Goal: Transaction & Acquisition: Purchase product/service

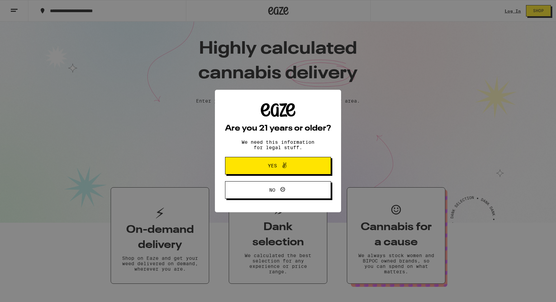
click at [510, 11] on div "Are you 21 years or older? We need this information for legal stuff. Yes No" at bounding box center [278, 151] width 556 height 302
click at [280, 165] on span at bounding box center [282, 165] width 11 height 9
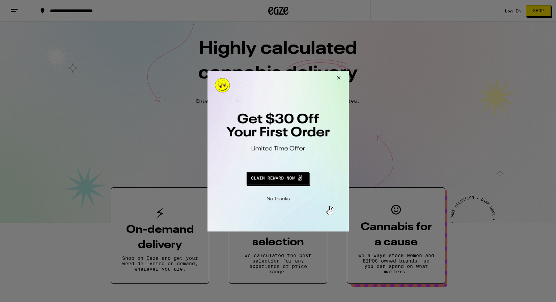
click at [285, 180] on button "Redirect to URL" at bounding box center [277, 177] width 117 height 16
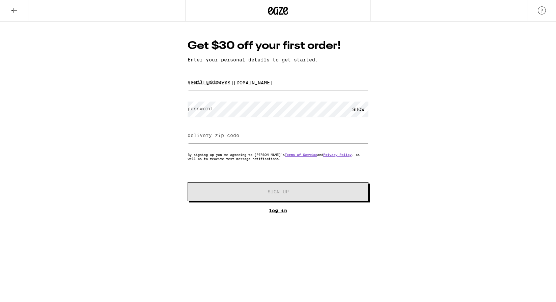
click at [285, 213] on link "Log In" at bounding box center [278, 210] width 181 height 5
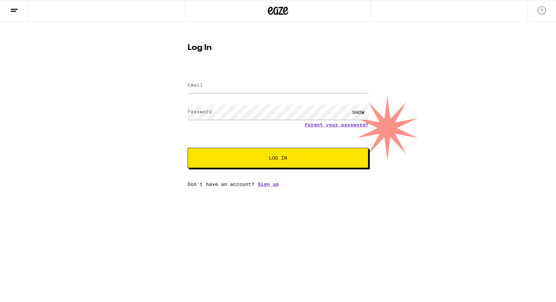
type input "gtkoster@gmail.com"
click at [305, 156] on button "Log In" at bounding box center [278, 158] width 181 height 20
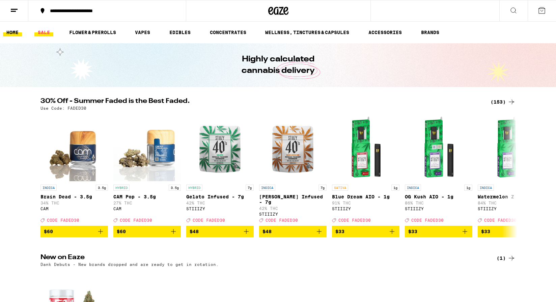
click at [39, 32] on link "SALE" at bounding box center [43, 32] width 19 height 8
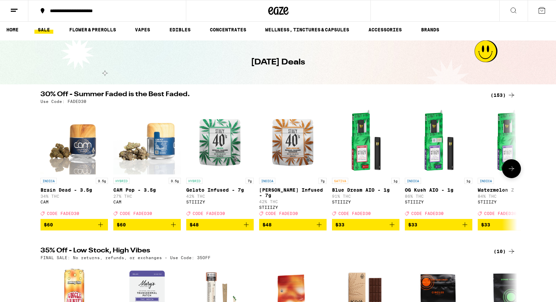
scroll to position [2, 0]
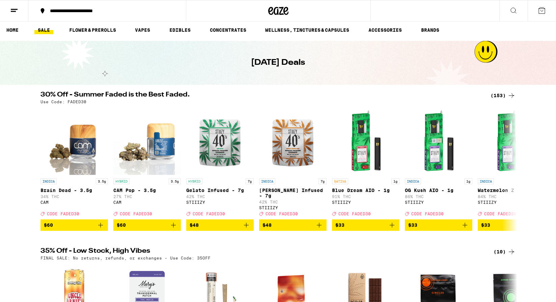
click at [504, 95] on div "(153)" at bounding box center [503, 95] width 25 height 8
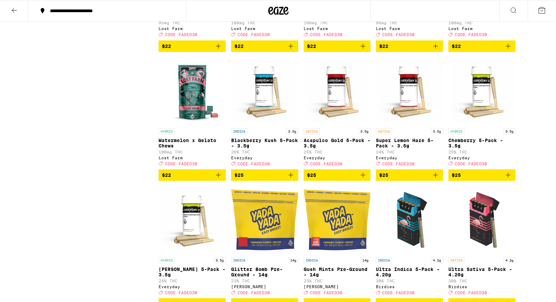
scroll to position [1330, 0]
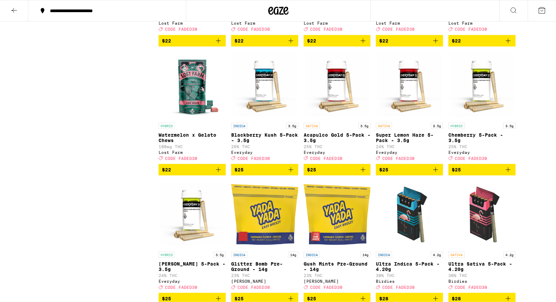
click at [215, 174] on icon "Add to bag" at bounding box center [218, 170] width 8 height 8
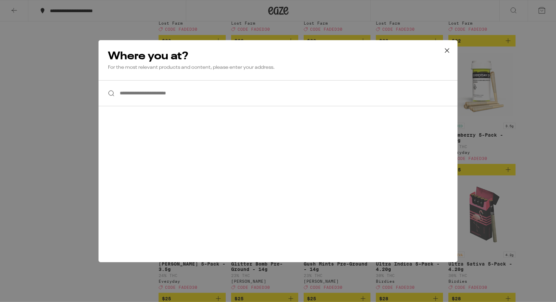
click at [170, 93] on input "**********" at bounding box center [278, 93] width 359 height 26
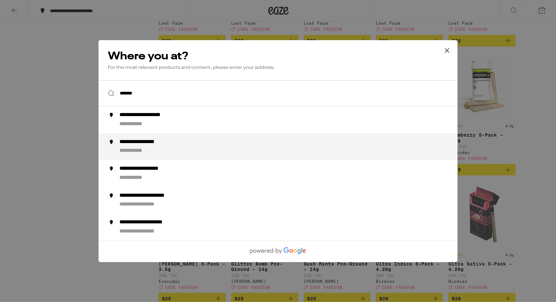
click at [142, 144] on div "**********" at bounding box center [148, 141] width 59 height 7
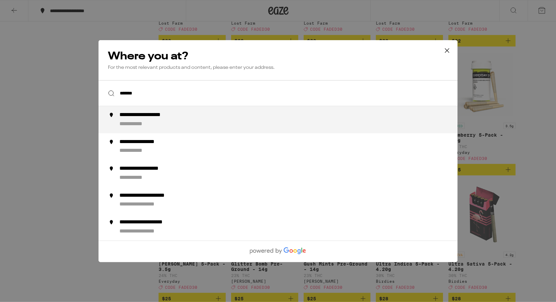
type input "**********"
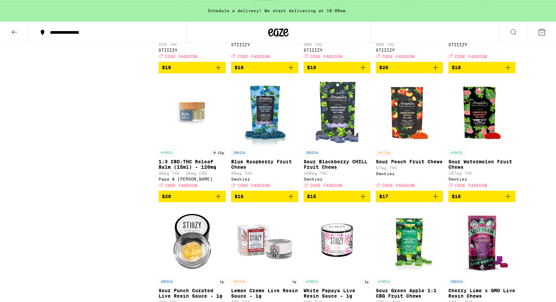
scroll to position [934, 0]
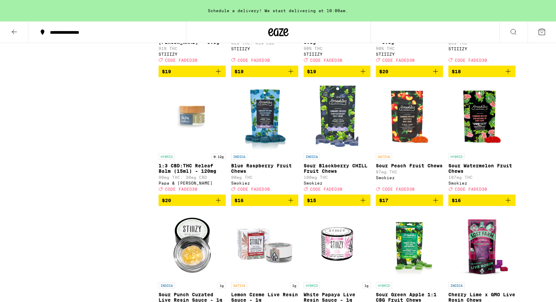
click at [506, 204] on icon "Add to bag" at bounding box center [508, 200] width 8 height 8
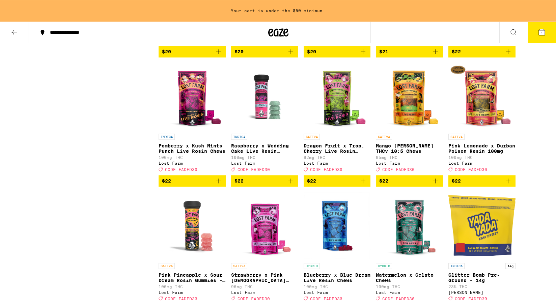
scroll to position [1212, 0]
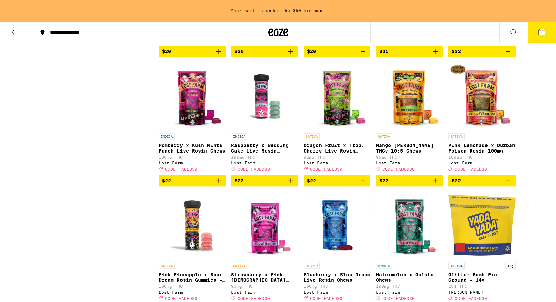
click at [288, 185] on icon "Add to bag" at bounding box center [291, 180] width 8 height 8
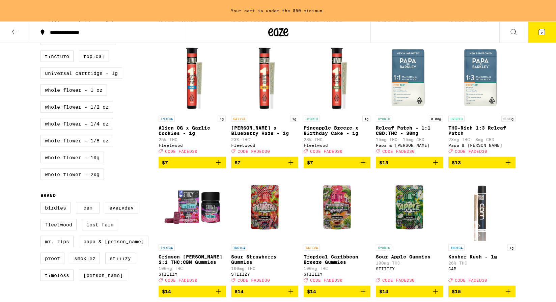
scroll to position [327, 0]
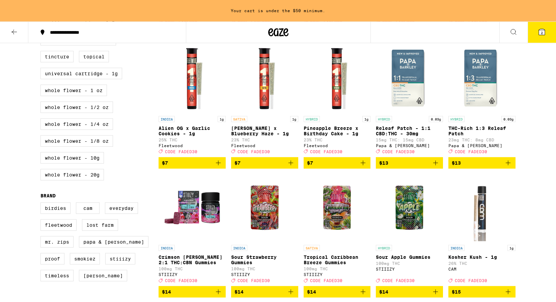
click at [193, 235] on img "Open page for Crimson Berry 2:1 THC:CBN Gummies from STIIIZY" at bounding box center [192, 207] width 67 height 67
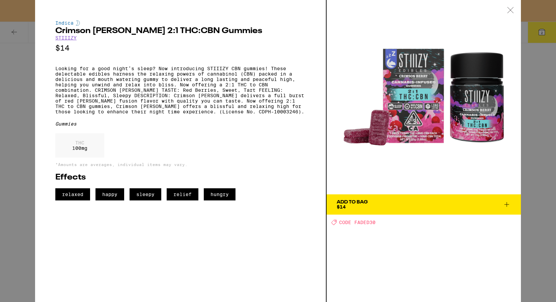
click at [513, 11] on icon at bounding box center [510, 10] width 7 height 6
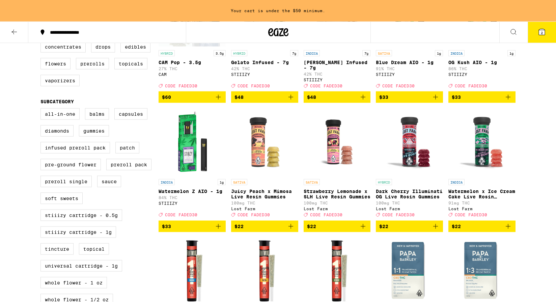
scroll to position [133, 0]
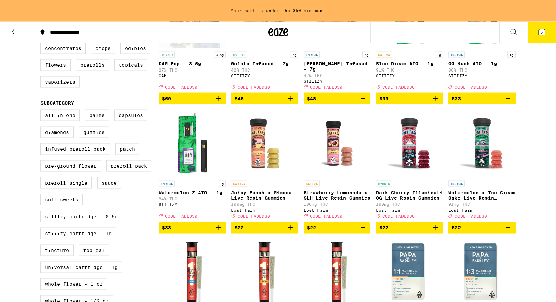
click at [485, 157] on img "Open page for Watermelon x Ice Cream Cake Live Rosin Gummies from Lost Farm" at bounding box center [481, 143] width 67 height 67
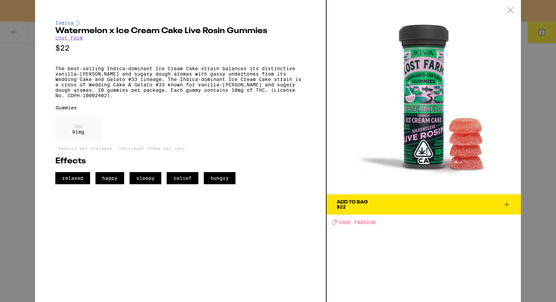
click at [512, 14] on div at bounding box center [510, 10] width 21 height 21
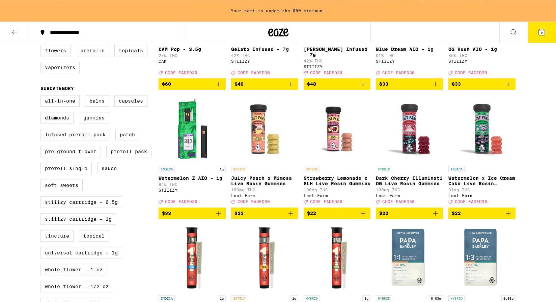
scroll to position [180, 0]
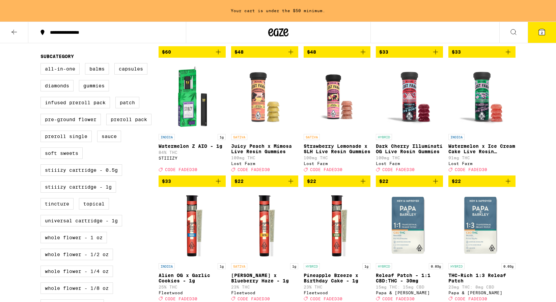
click at [404, 119] on img "Open page for Dark Cherry Illuminati OG Live Rosin Gummies from Lost Farm" at bounding box center [409, 96] width 67 height 67
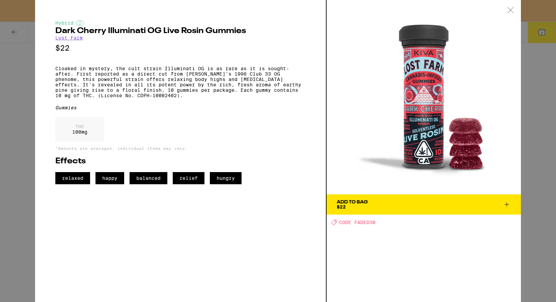
click at [512, 10] on icon at bounding box center [510, 10] width 7 height 6
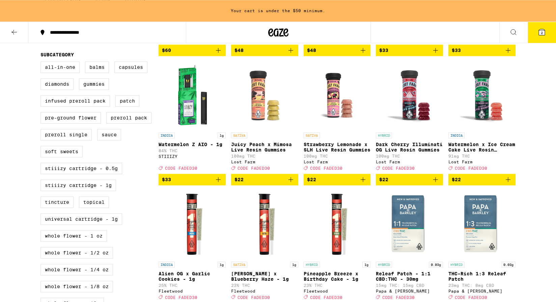
scroll to position [174, 0]
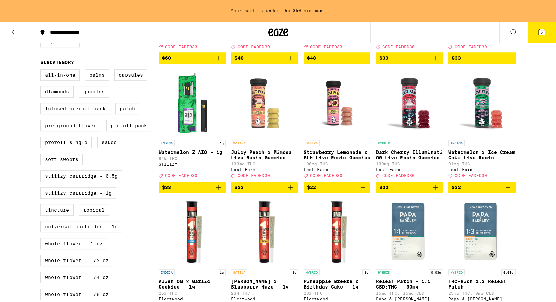
click at [263, 120] on img "Open page for Juicy Peach x Mimosa Live Resin Gummies from Lost Farm" at bounding box center [264, 102] width 67 height 67
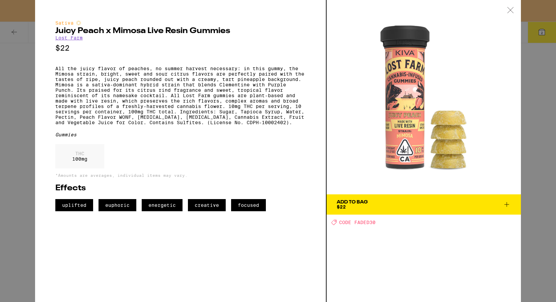
click at [504, 205] on icon at bounding box center [507, 204] width 8 height 8
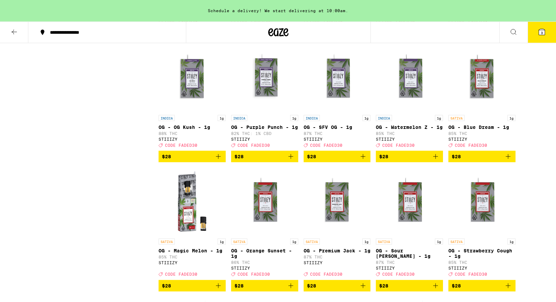
scroll to position [1620, 0]
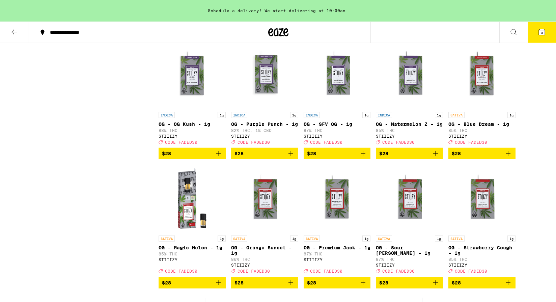
click at [484, 109] on img "Open page for OG - Blue Dream - 1g from STIIIZY" at bounding box center [481, 74] width 67 height 67
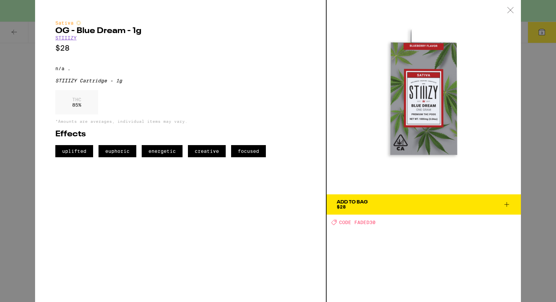
click at [421, 121] on img at bounding box center [424, 97] width 194 height 194
click at [511, 7] on div at bounding box center [510, 10] width 21 height 21
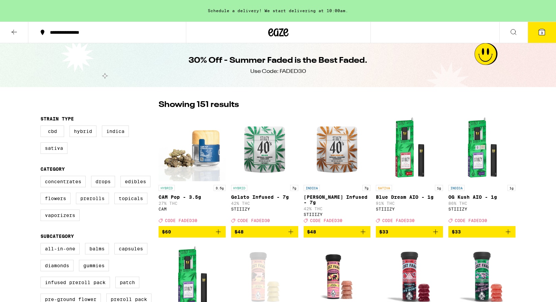
click at [541, 30] on icon at bounding box center [542, 32] width 6 height 6
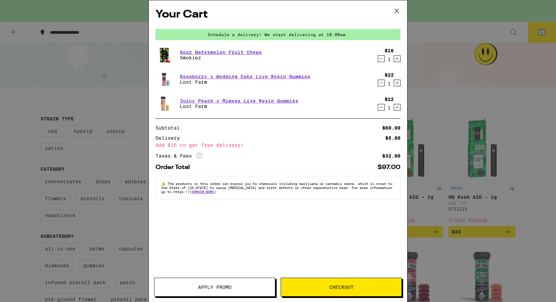
click at [207, 286] on span "Apply Promo" at bounding box center [214, 287] width 33 height 5
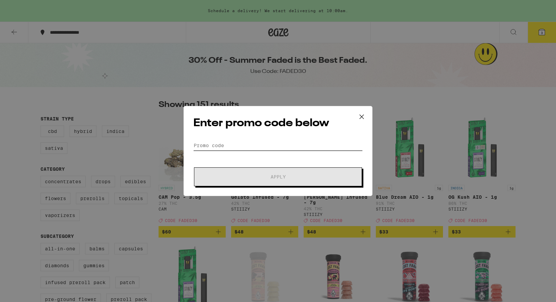
click at [207, 145] on input "Promo Code" at bounding box center [277, 145] width 169 height 10
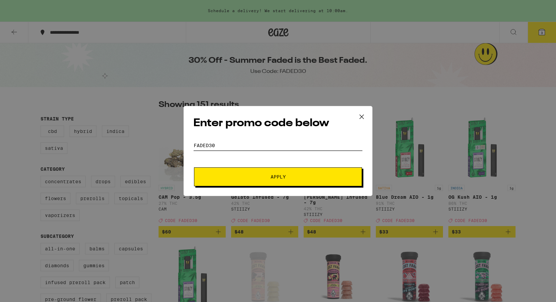
type input "faded30"
click at [266, 179] on button "Apply" at bounding box center [278, 176] width 168 height 19
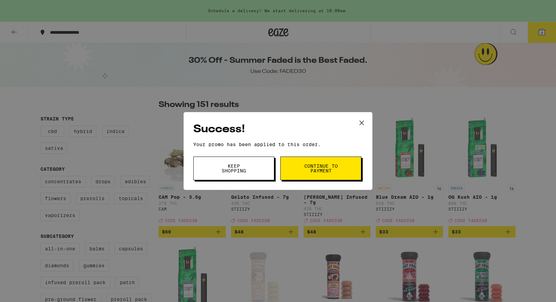
click at [246, 171] on span "Keep Shopping" at bounding box center [234, 168] width 34 height 9
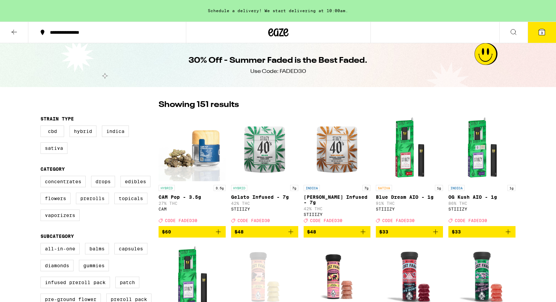
click at [543, 32] on span "3" at bounding box center [542, 33] width 2 height 4
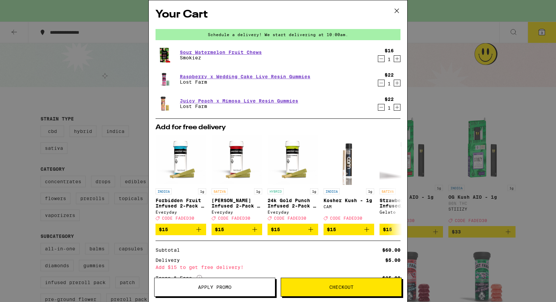
click at [396, 10] on icon at bounding box center [397, 11] width 4 height 4
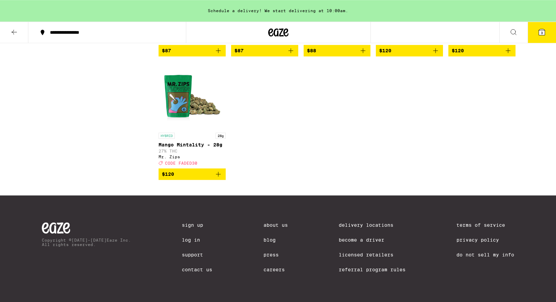
scroll to position [4065, 0]
